Goal: Book appointment/travel/reservation

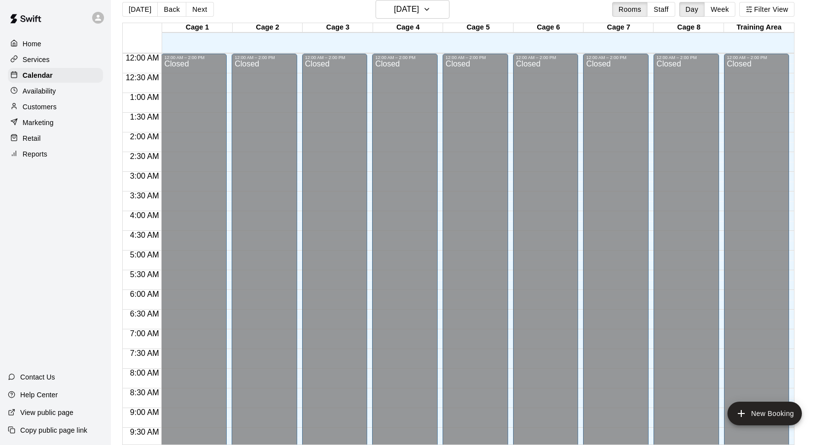
scroll to position [497, 0]
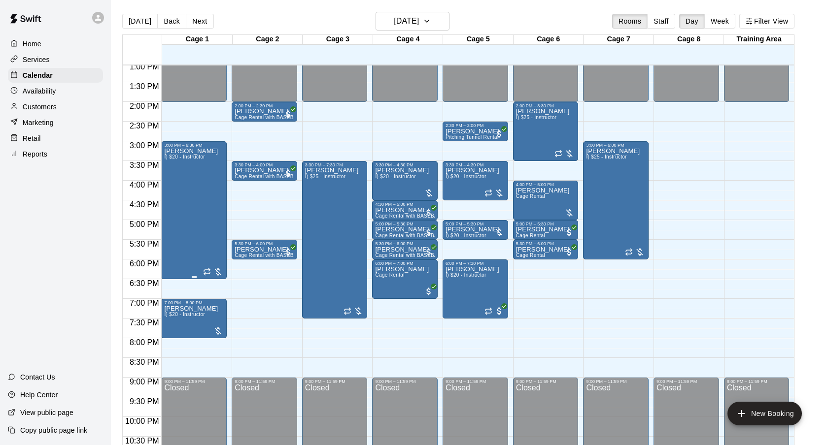
scroll to position [555, 0]
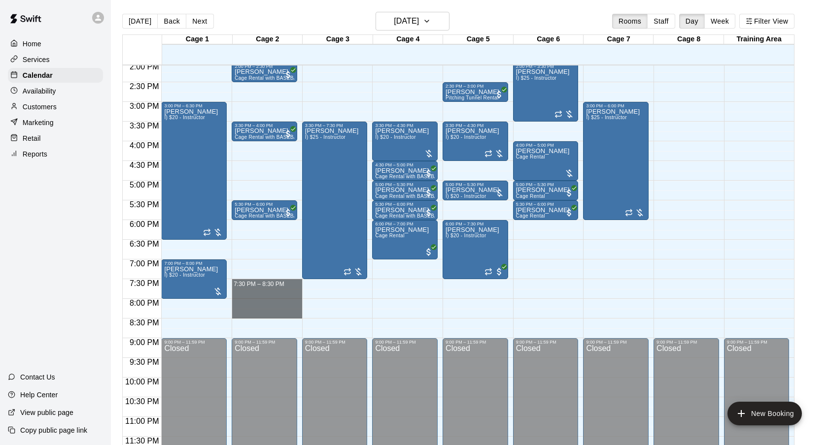
drag, startPoint x: 278, startPoint y: 283, endPoint x: 284, endPoint y: 310, distance: 28.1
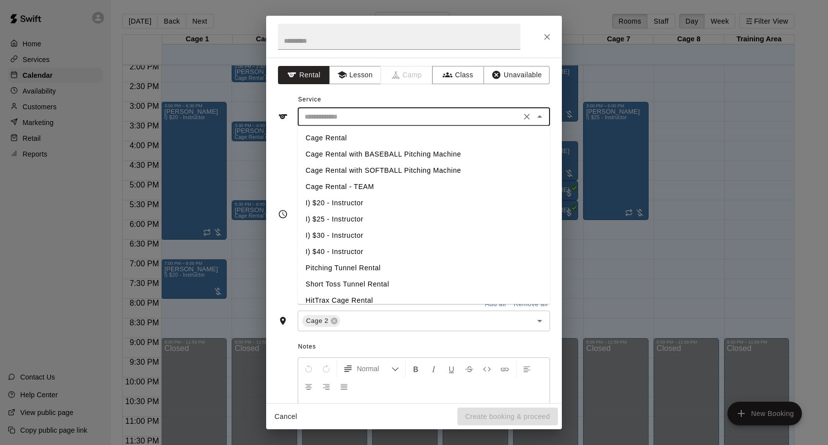
click at [414, 122] on input "text" at bounding box center [408, 117] width 217 height 12
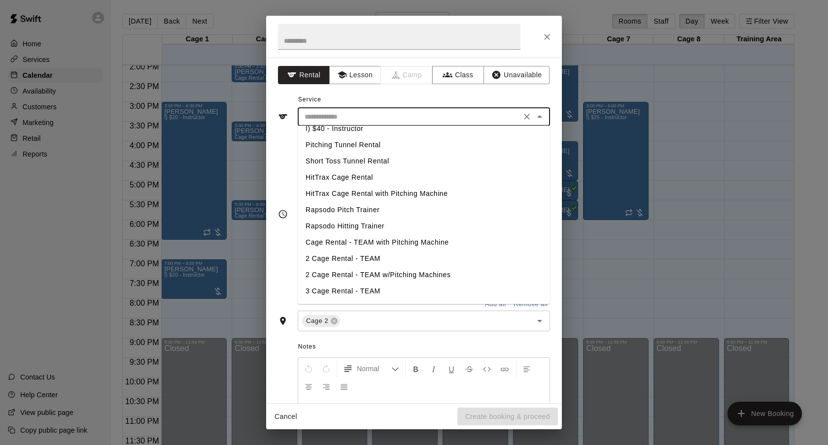
scroll to position [129, 0]
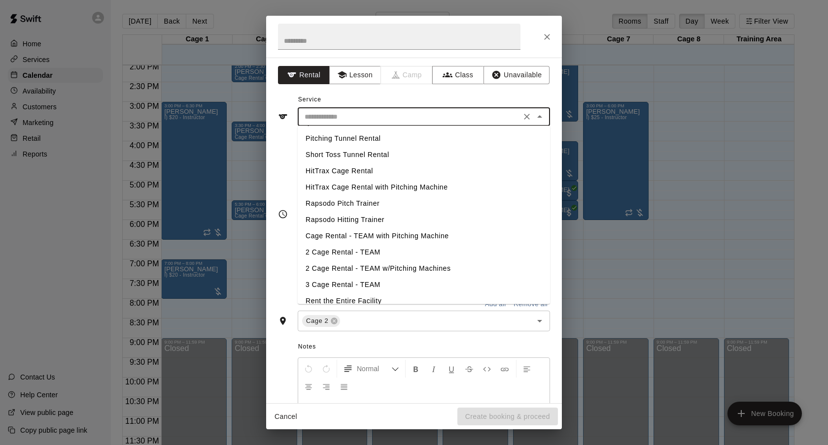
click at [364, 252] on li "2 Cage Rental - TEAM" at bounding box center [424, 253] width 252 height 16
type input "**********"
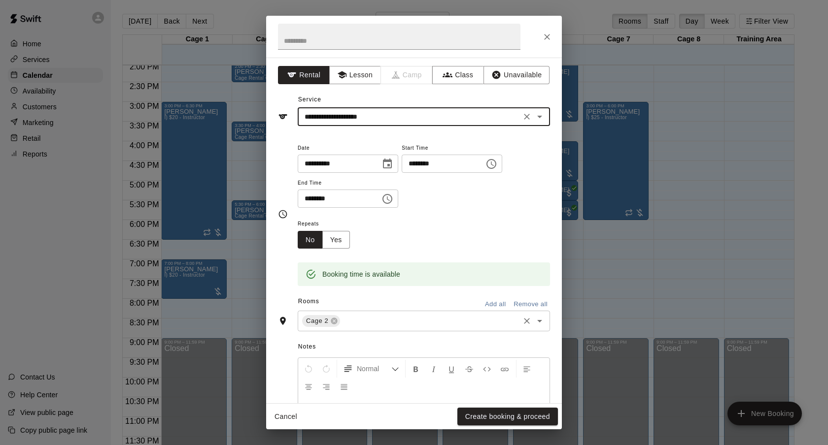
click at [369, 320] on input "text" at bounding box center [429, 321] width 176 height 12
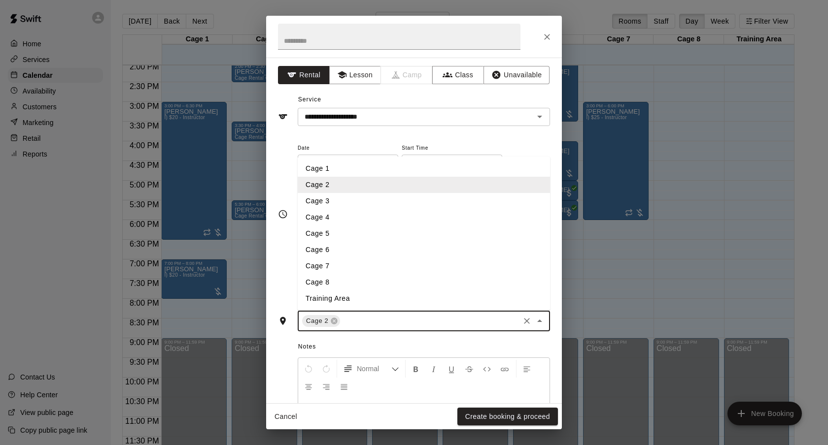
click at [365, 198] on li "Cage 3" at bounding box center [424, 201] width 252 height 16
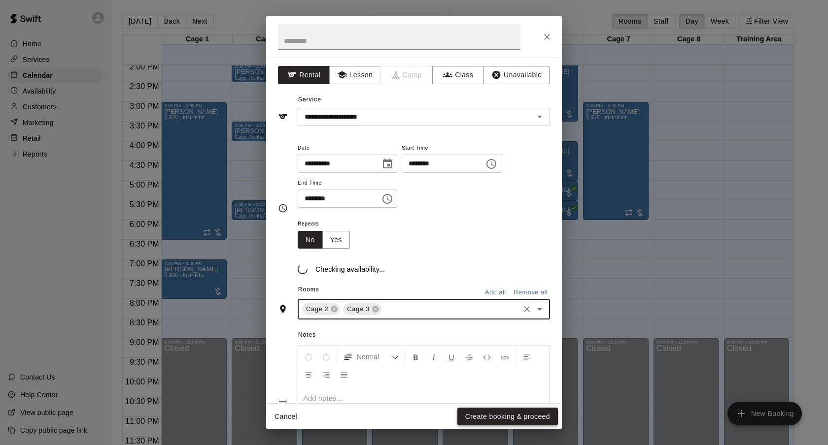
click at [501, 425] on button "Create booking & proceed" at bounding box center [507, 417] width 100 height 18
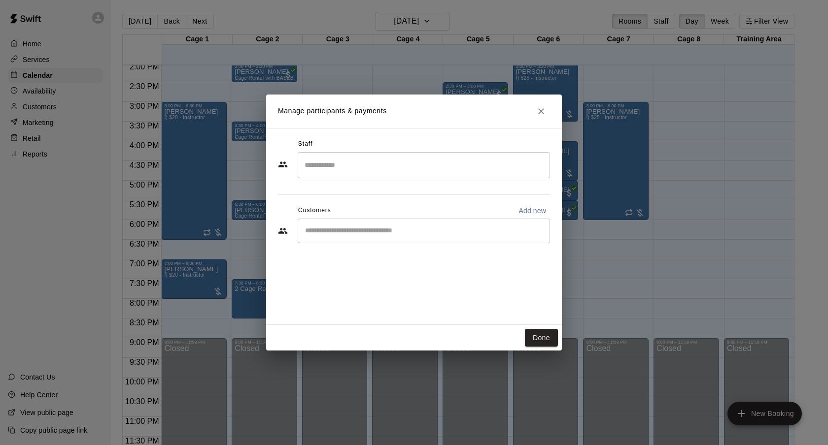
click at [395, 240] on div "​" at bounding box center [424, 231] width 252 height 25
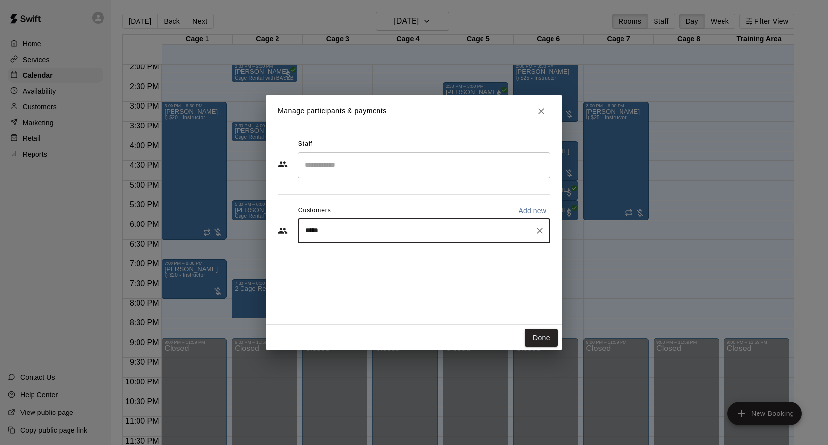
type input "******"
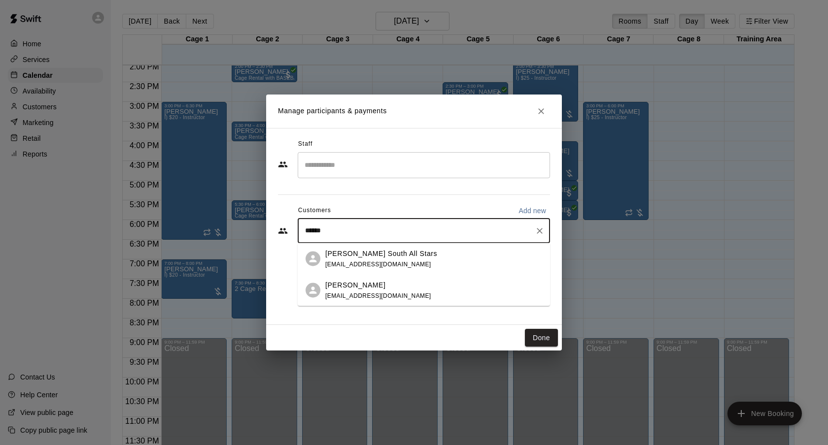
click at [400, 286] on div "Chris Mallory chrismallory80@gmail.com" at bounding box center [433, 290] width 217 height 21
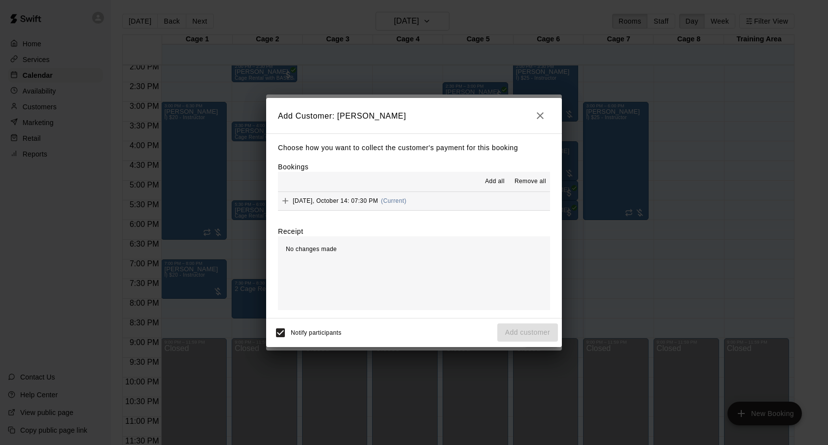
click at [461, 198] on button "Tuesday, October 14: 07:30 PM (Current)" at bounding box center [414, 201] width 272 height 18
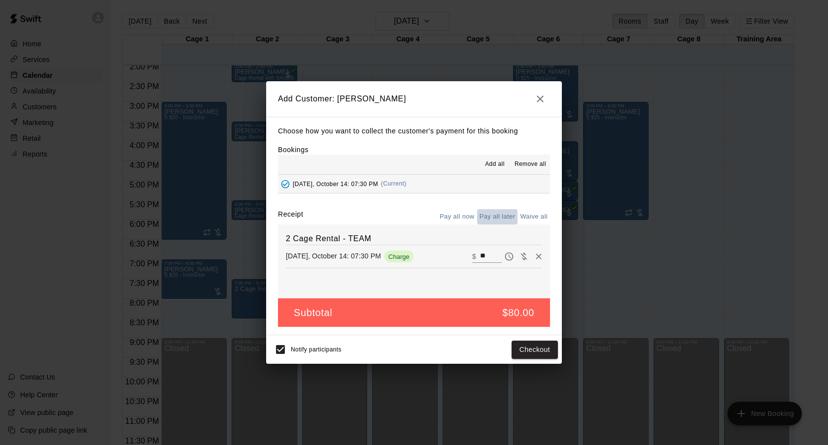
click at [481, 214] on button "Pay all later" at bounding box center [497, 216] width 41 height 15
click at [530, 346] on button "Add customer" at bounding box center [527, 350] width 61 height 18
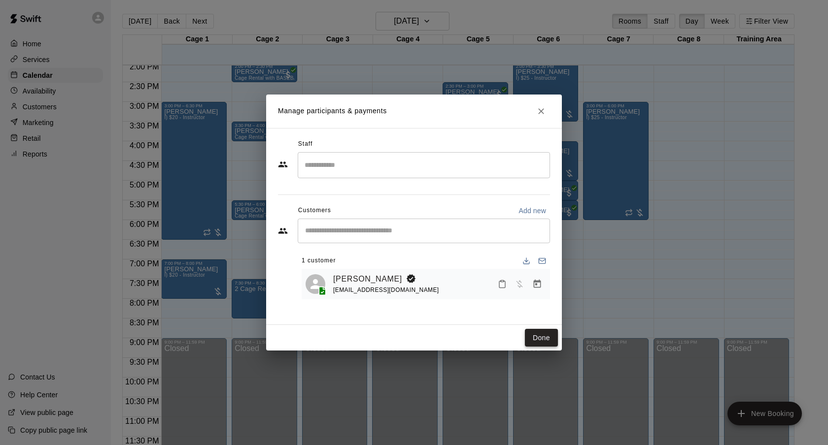
click at [538, 336] on button "Done" at bounding box center [541, 338] width 33 height 18
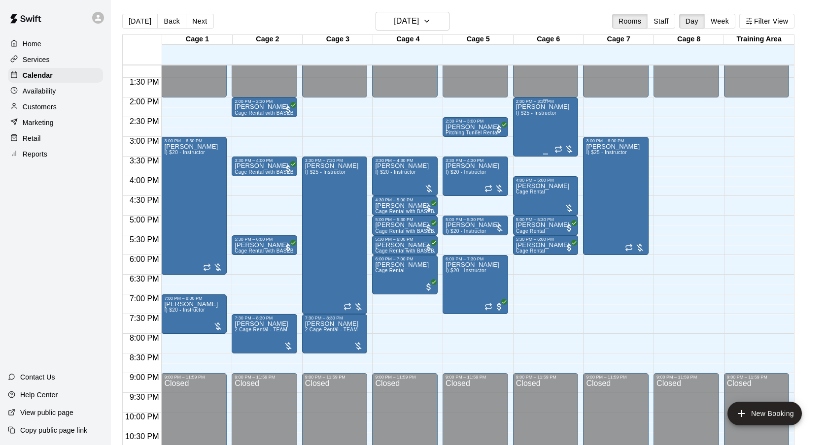
scroll to position [521, 0]
